Goal: Obtain resource: Obtain resource

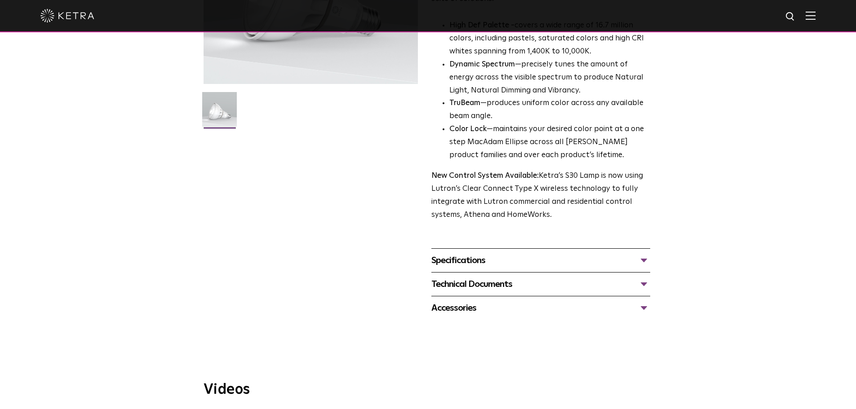
scroll to position [270, 0]
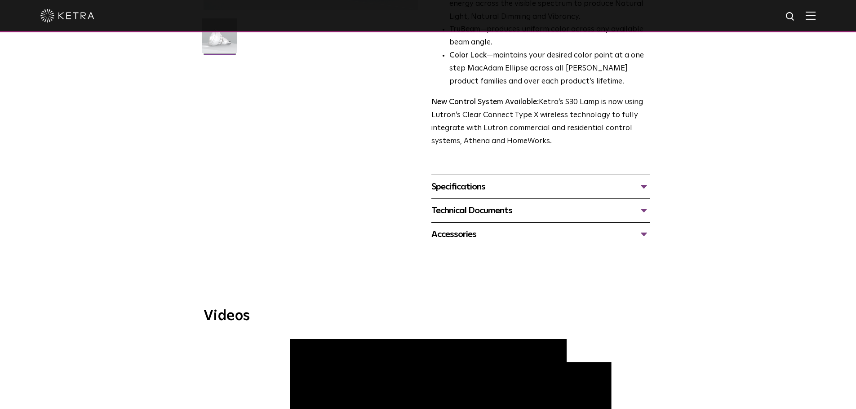
click at [499, 198] on div "Specifications DIMENSIONS Size 30 Long Neck LUMEN OUTPUTS 1100 HOUSING COLORS W…" at bounding box center [540, 187] width 219 height 24
click at [501, 188] on div "Specifications" at bounding box center [540, 187] width 219 height 14
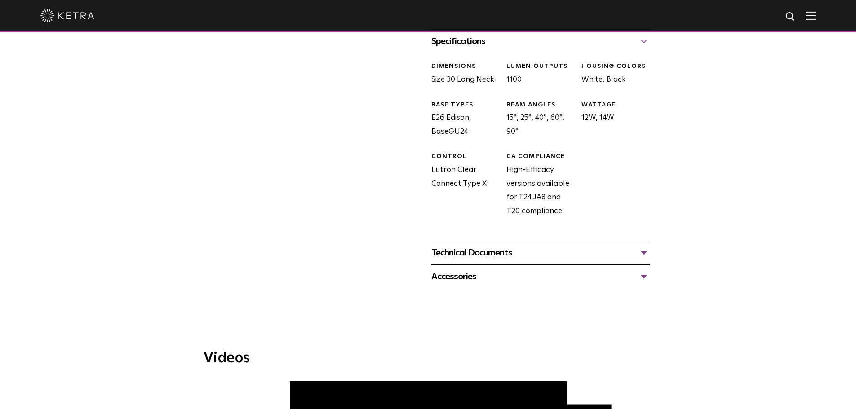
scroll to position [449, 0]
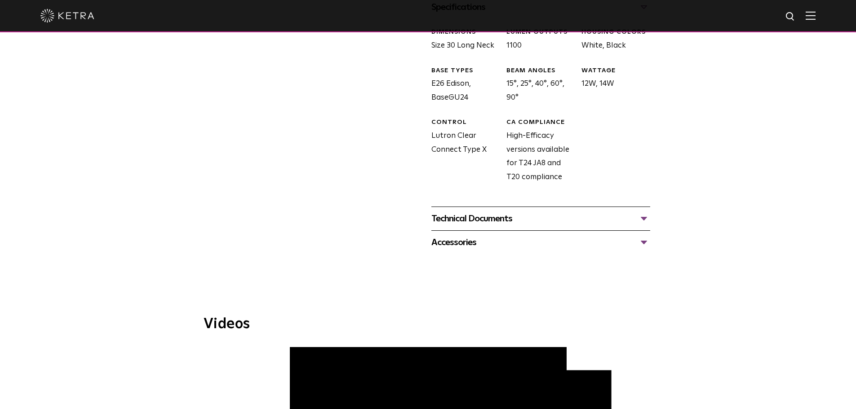
click at [527, 222] on div "Technical Documents" at bounding box center [540, 219] width 219 height 14
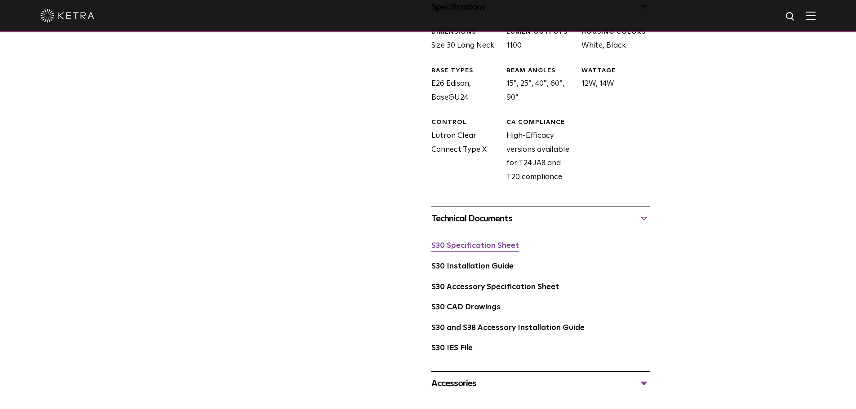
click at [486, 250] on link "S30 Specification Sheet" at bounding box center [475, 246] width 88 height 8
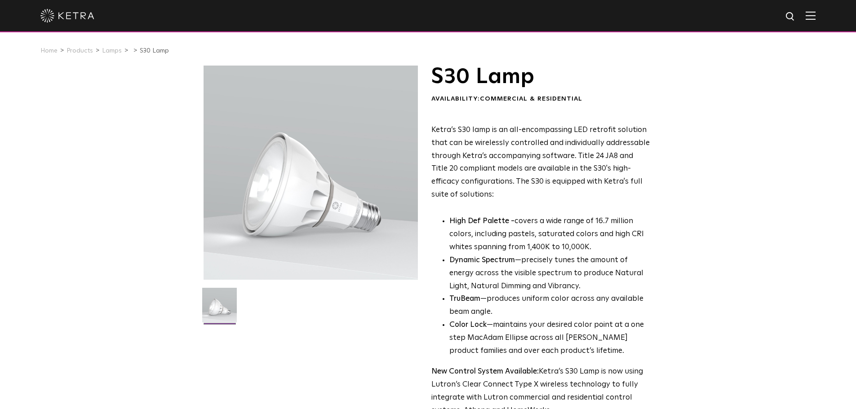
click at [815, 18] on img at bounding box center [811, 15] width 10 height 9
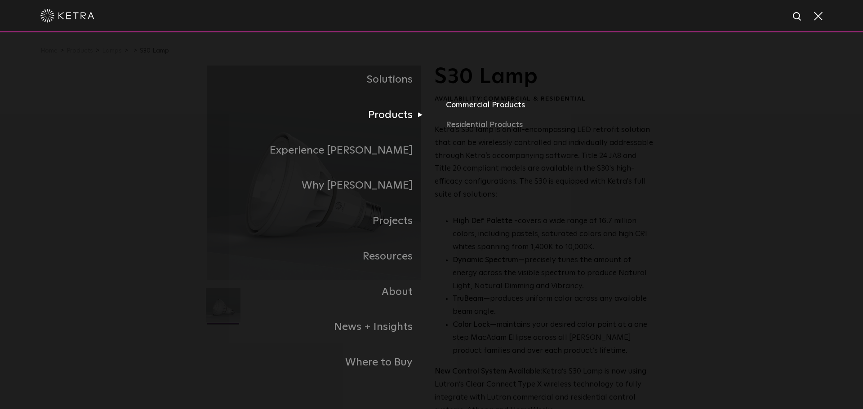
click at [492, 109] on link "Commercial Products" at bounding box center [551, 109] width 210 height 20
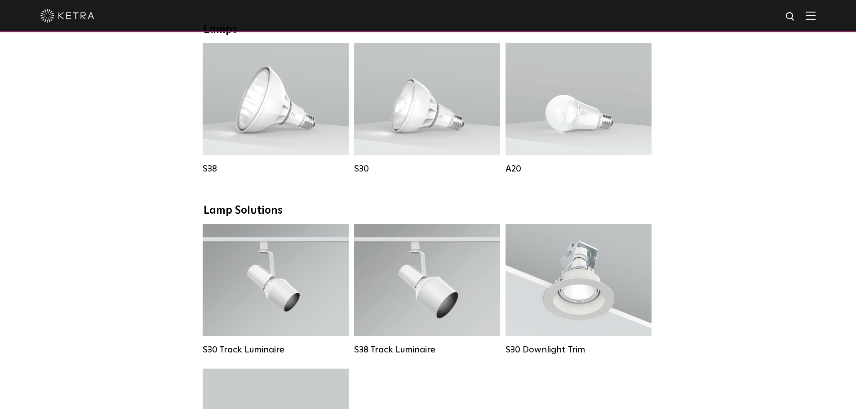
scroll to position [674, 0]
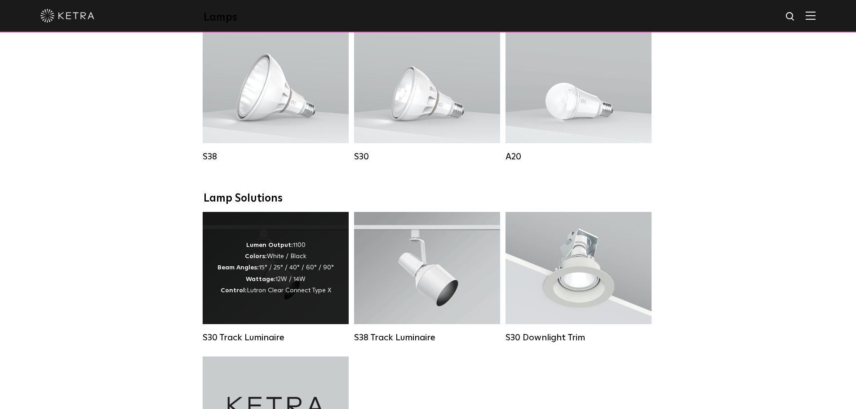
click at [280, 309] on div "Lumen Output: 1100 Colors: White / Black Beam Angles: 15° / 25° / 40° / 60° / 9…" at bounding box center [276, 268] width 146 height 112
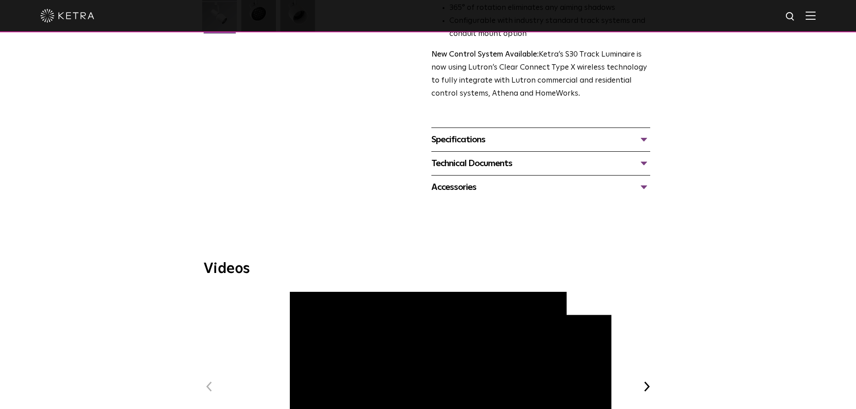
scroll to position [315, 0]
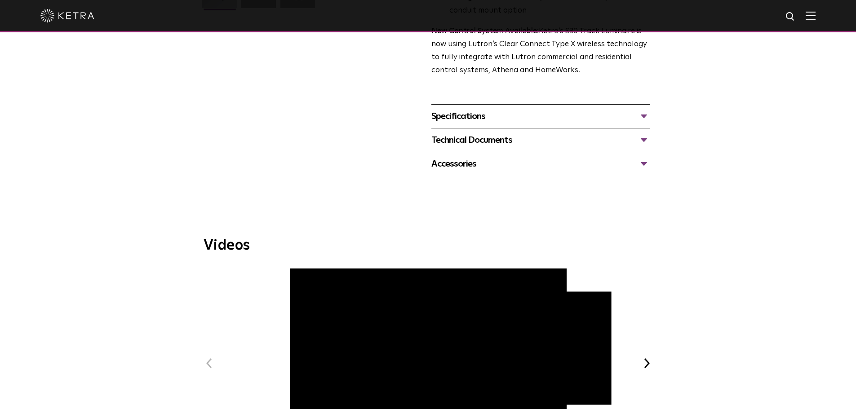
click at [501, 133] on div "Technical Documents" at bounding box center [540, 140] width 219 height 14
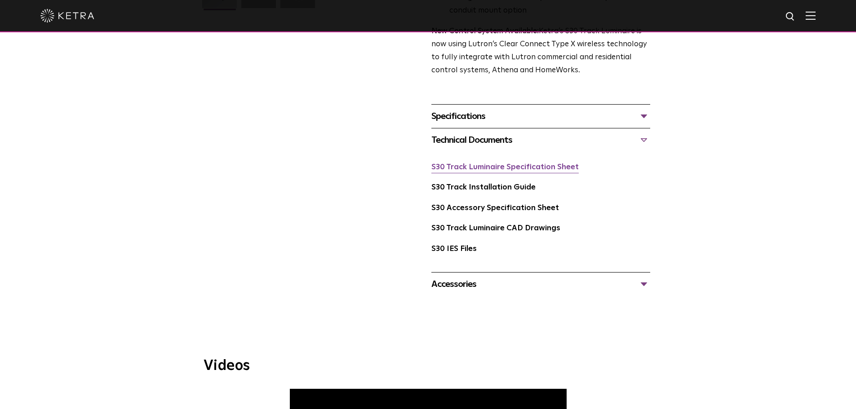
click at [486, 164] on link "S30 Track Luminaire Specification Sheet" at bounding box center [504, 168] width 147 height 8
